Goal: Information Seeking & Learning: Learn about a topic

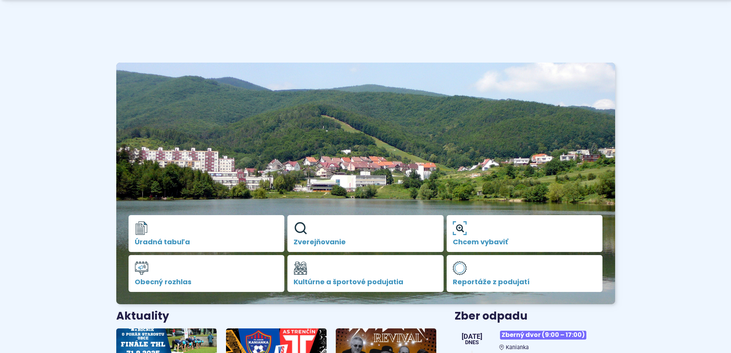
scroll to position [154, 0]
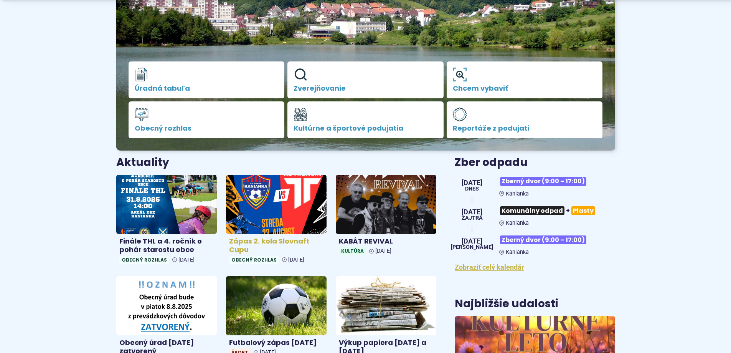
click at [274, 193] on img at bounding box center [276, 204] width 116 height 68
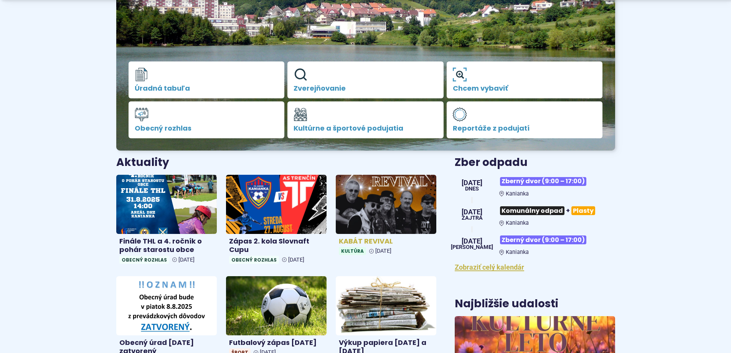
click at [389, 218] on img at bounding box center [386, 204] width 116 height 68
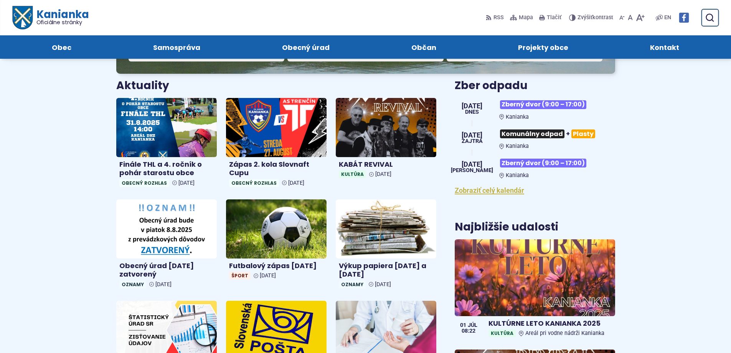
scroll to position [115, 0]
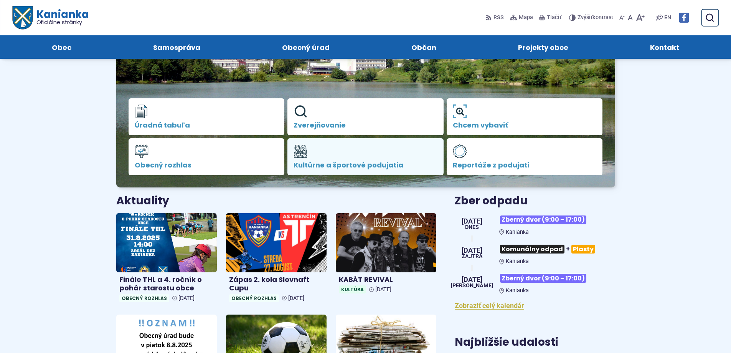
click at [340, 159] on link "Kultúrne a športové podujatia" at bounding box center [366, 156] width 156 height 37
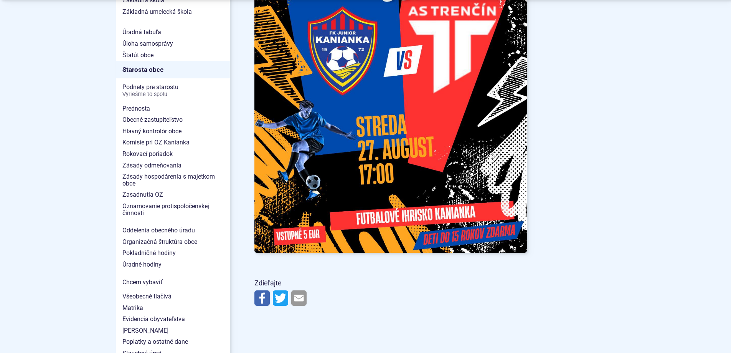
scroll to position [653, 0]
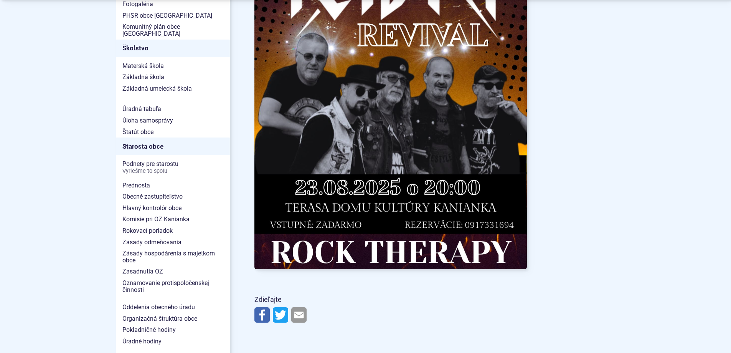
scroll to position [653, 0]
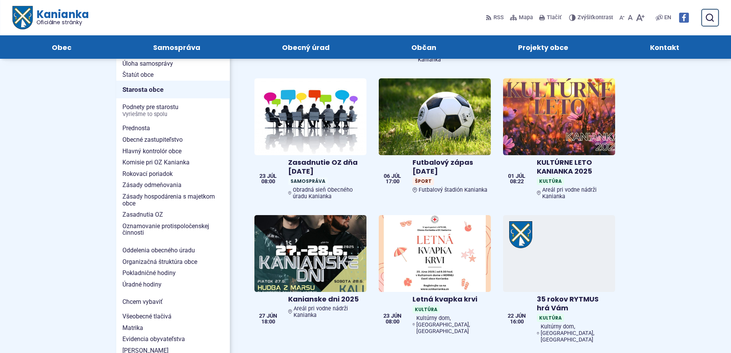
scroll to position [461, 0]
